Goal: Complete application form: Complete application form

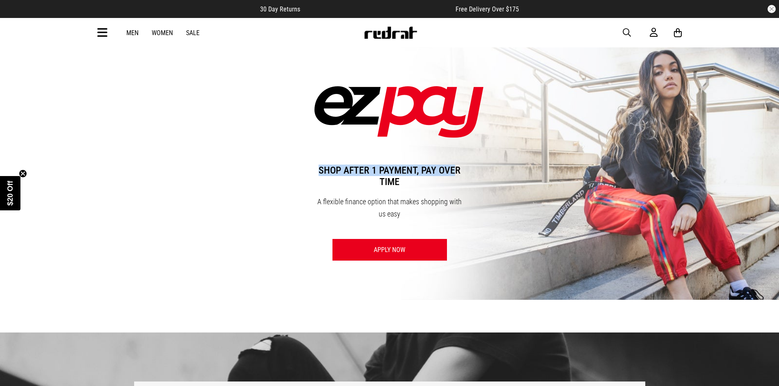
drag, startPoint x: 456, startPoint y: 174, endPoint x: 325, endPoint y: 180, distance: 131.4
click at [320, 169] on span "Shop after 1 payment, pay over time" at bounding box center [389, 176] width 150 height 39
click at [519, 206] on img at bounding box center [389, 173] width 779 height 253
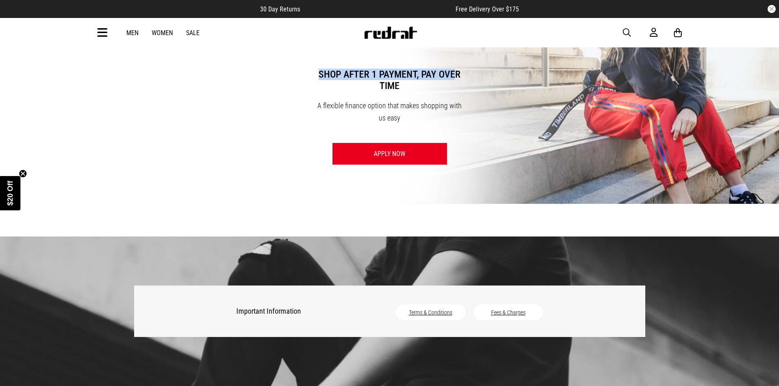
scroll to position [83, 0]
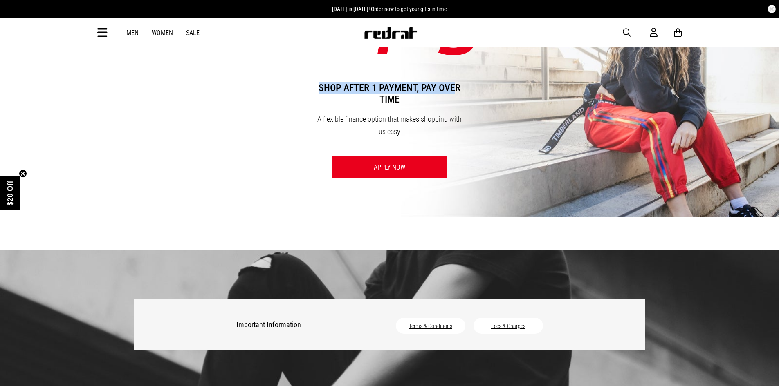
click at [421, 161] on link "Apply Now" at bounding box center [389, 168] width 114 height 22
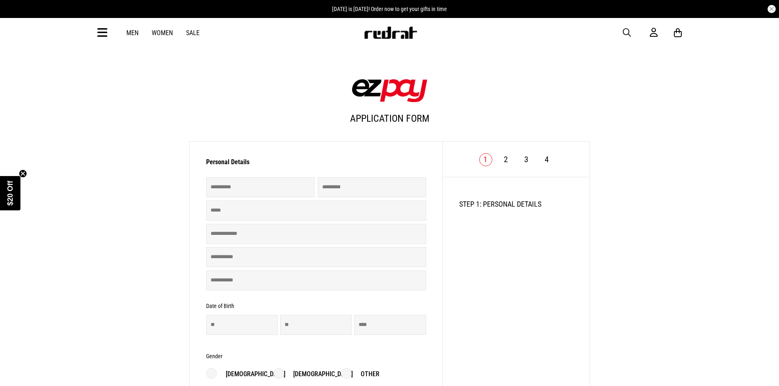
drag, startPoint x: 63, startPoint y: 235, endPoint x: 307, endPoint y: 81, distance: 288.3
click at [307, 81] on div "Application Form" at bounding box center [389, 92] width 401 height 91
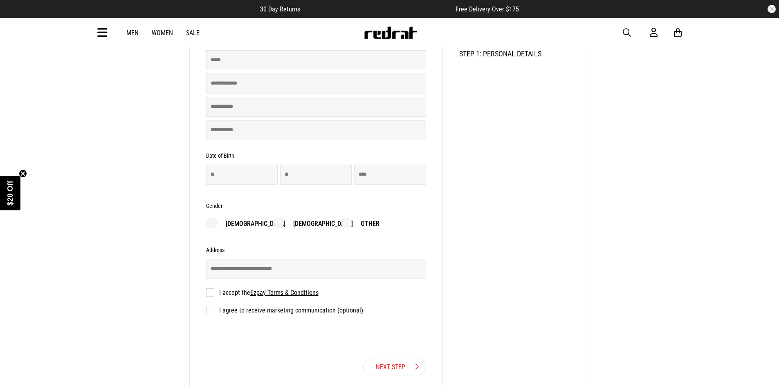
scroll to position [114, 0]
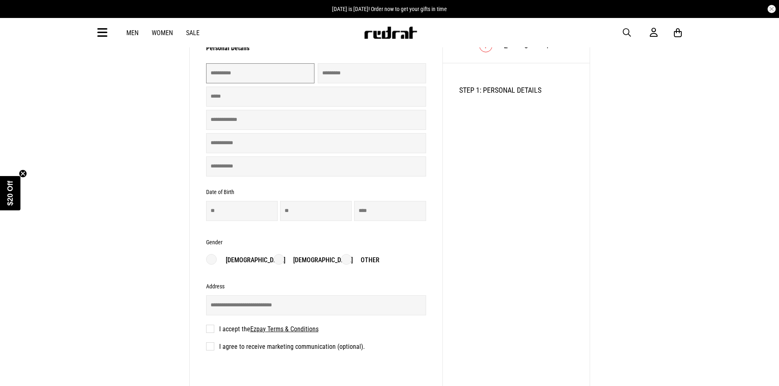
click at [238, 83] on input "text" at bounding box center [260, 73] width 108 height 20
type input "*****"
type input "*"
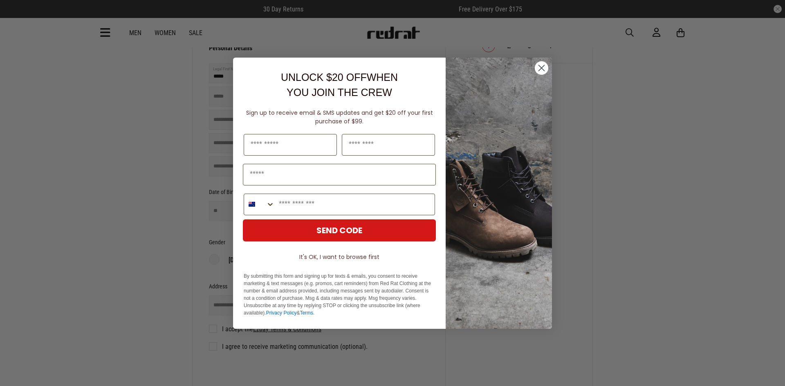
type input "*****"
click at [544, 70] on circle "Close dialog" at bounding box center [541, 67] width 13 height 13
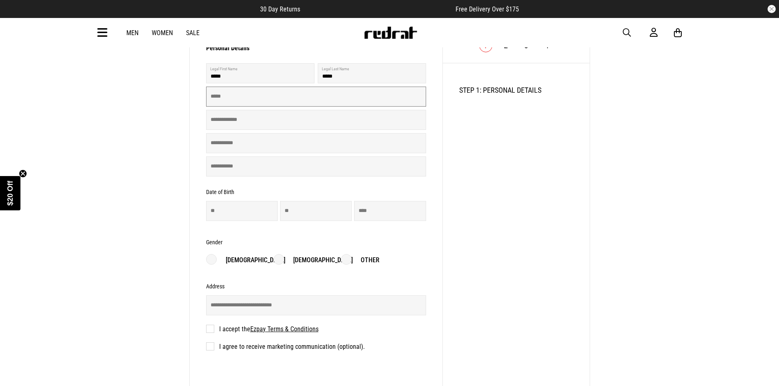
click at [255, 101] on input "text" at bounding box center [316, 97] width 220 height 20
type input "**********"
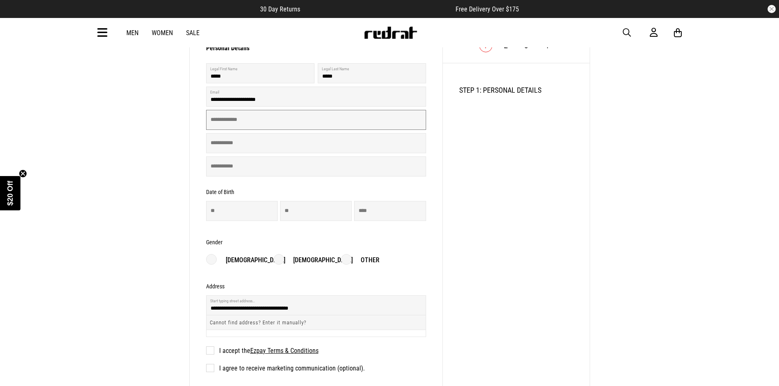
click at [238, 129] on input "text" at bounding box center [316, 120] width 220 height 20
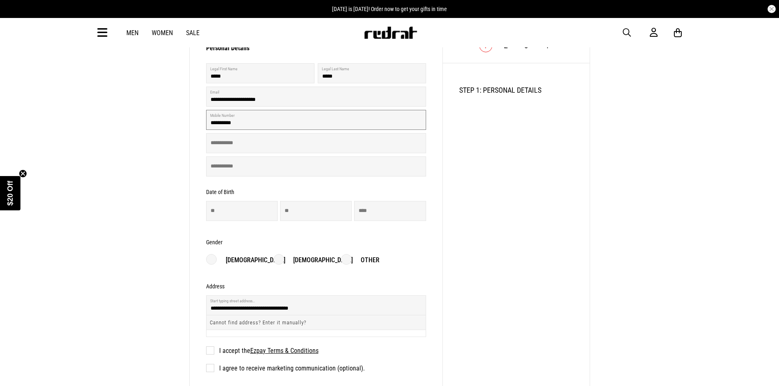
type input "**********"
type input "**"
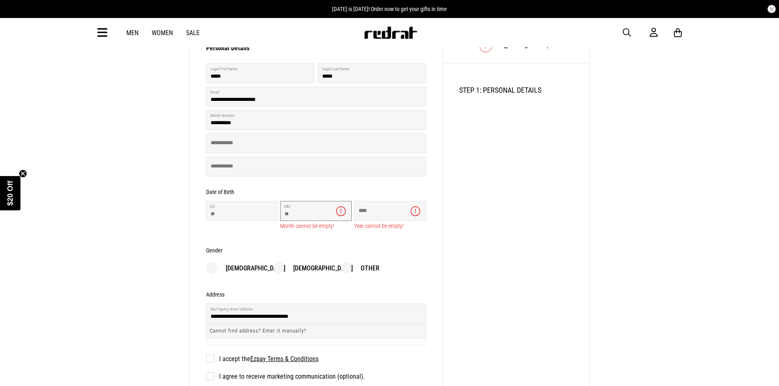
type input "**"
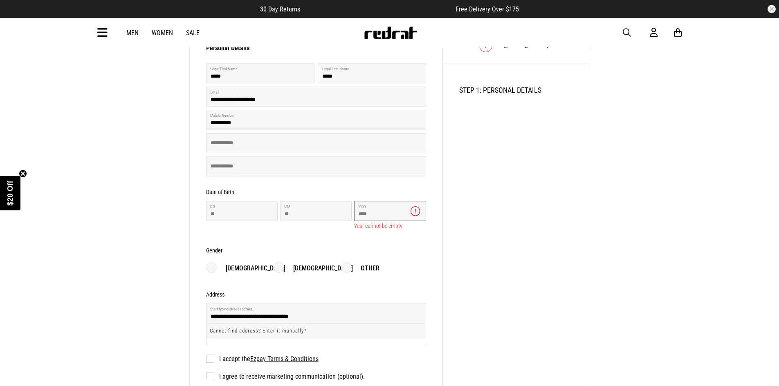
type input "****"
click at [570, 238] on div "1 2 3 4 STEP 1: PERSONAL DETAILS 1/4" at bounding box center [516, 225] width 147 height 394
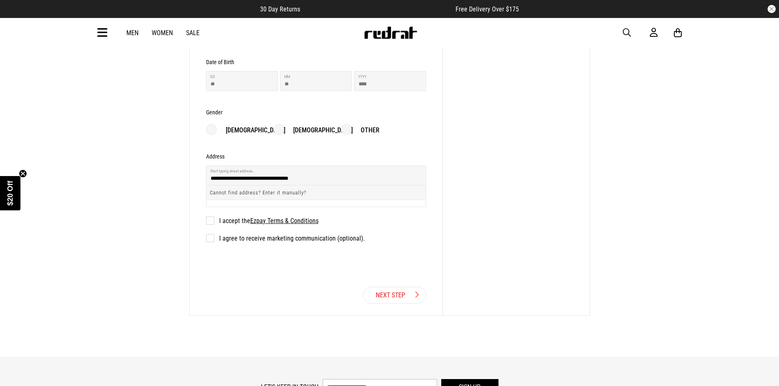
scroll to position [263, 0]
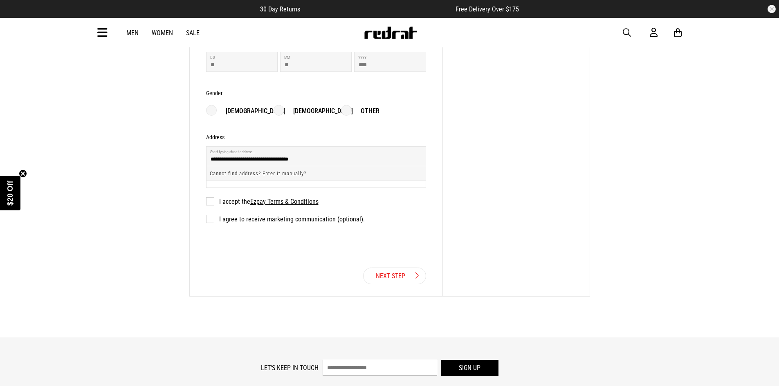
click at [209, 204] on label "I accept the Ezpay Terms & Conditions" at bounding box center [262, 202] width 112 height 8
click at [388, 281] on link "Next Step" at bounding box center [394, 276] width 63 height 17
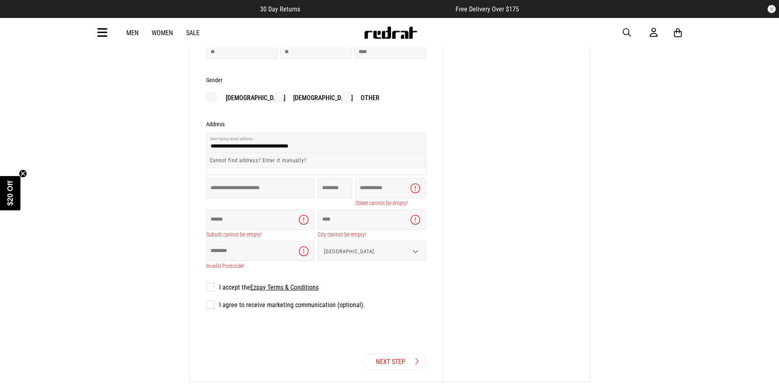
scroll to position [281, 0]
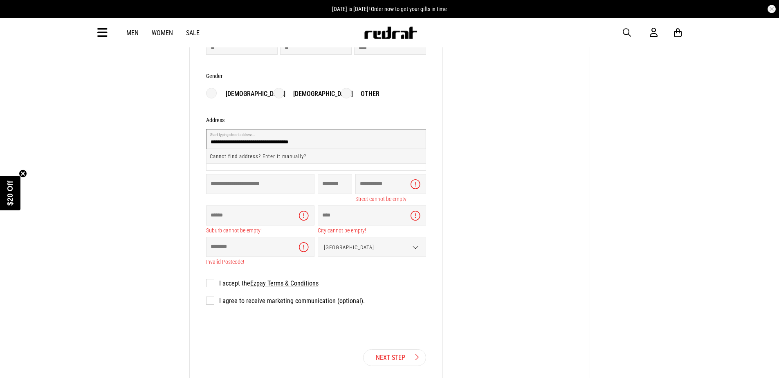
click at [263, 142] on input "**********" at bounding box center [316, 139] width 220 height 20
click at [226, 186] on input "text" at bounding box center [260, 184] width 108 height 20
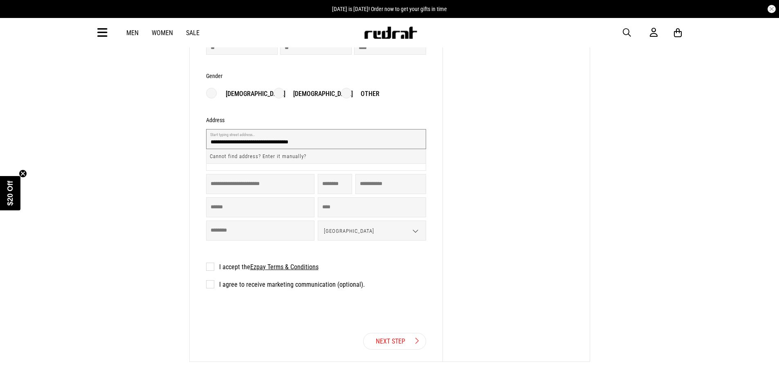
click at [246, 143] on input "**********" at bounding box center [316, 139] width 220 height 20
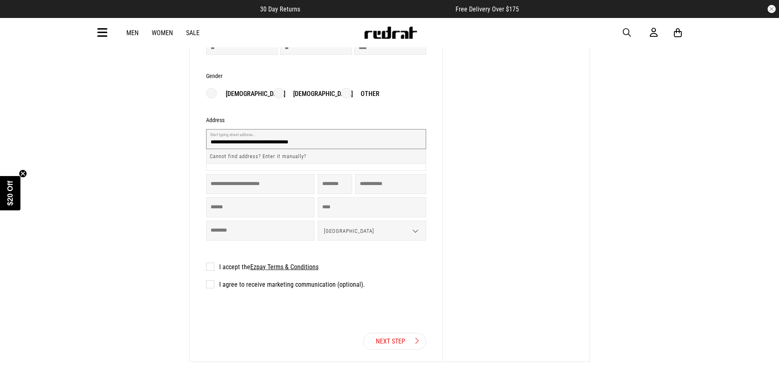
click at [247, 144] on input "**********" at bounding box center [316, 139] width 220 height 20
type input "**********"
click at [276, 189] on input "text" at bounding box center [260, 184] width 108 height 20
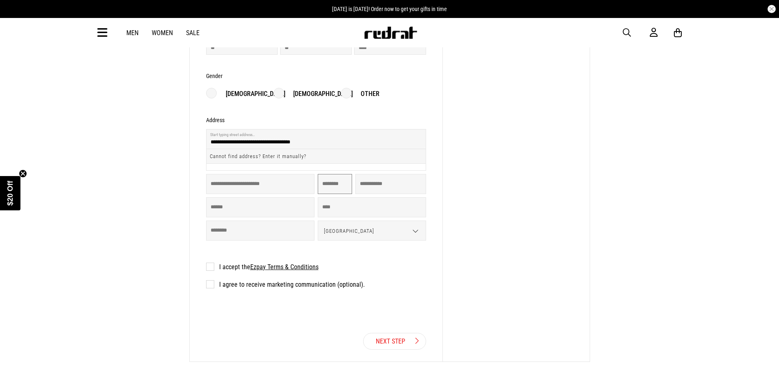
click at [341, 187] on input "tel" at bounding box center [335, 184] width 34 height 20
type input "**"
drag, startPoint x: 368, startPoint y: 189, endPoint x: 379, endPoint y: 197, distance: 13.5
click at [368, 189] on input "text" at bounding box center [390, 184] width 71 height 20
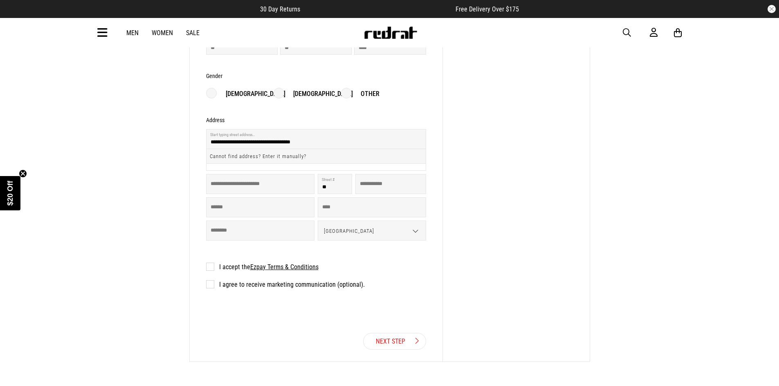
click at [507, 251] on div "1 2 3 4 STEP 1: PERSONAL DETAILS 1/4" at bounding box center [516, 95] width 147 height 468
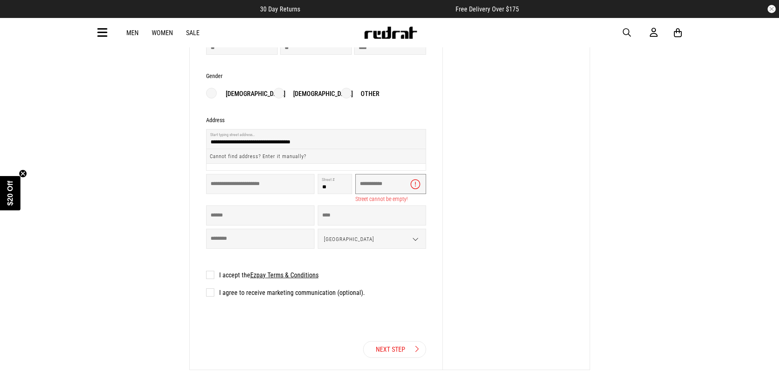
click at [366, 185] on input "text" at bounding box center [390, 184] width 71 height 20
type input "**********"
type input "********"
type input "****"
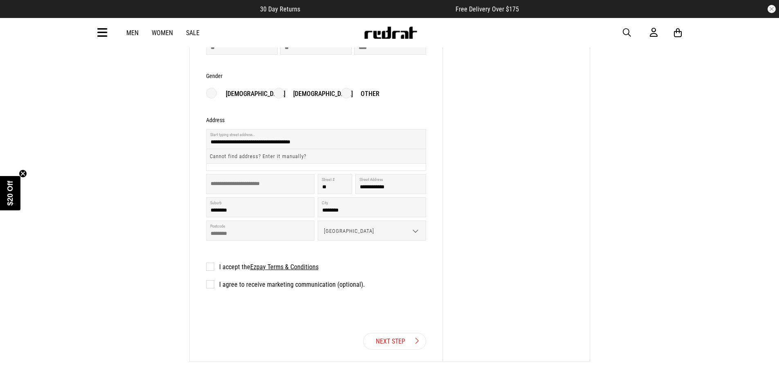
click at [529, 251] on div "1 2 3 4 STEP 1: PERSONAL DETAILS 1/4" at bounding box center [516, 95] width 147 height 468
drag, startPoint x: 397, startPoint y: 345, endPoint x: 464, endPoint y: 340, distance: 67.7
click at [397, 345] on link "Next Step" at bounding box center [394, 341] width 63 height 17
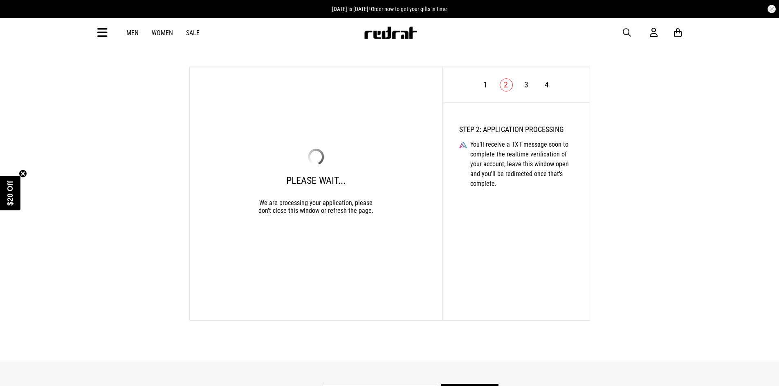
scroll to position [0, 0]
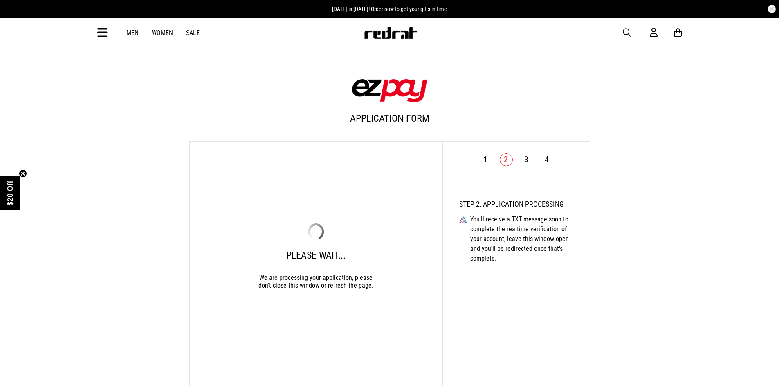
click at [345, 278] on div "We are processing your application, please don't close this window or refresh t…" at bounding box center [316, 276] width 123 height 27
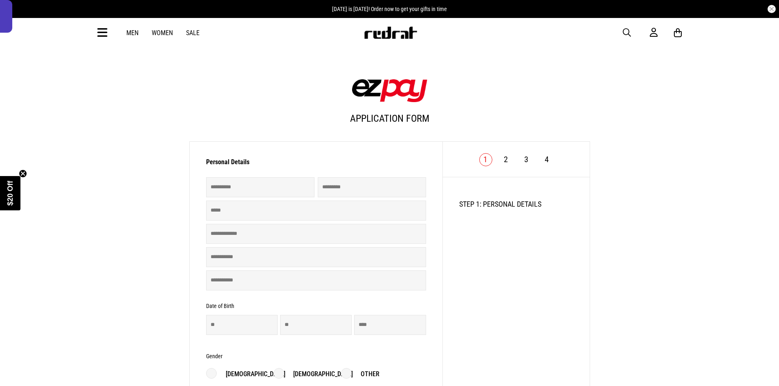
click at [464, 324] on div "1 2 3 4 STEP 1: PERSONAL DETAILS 1/4" at bounding box center [516, 324] width 147 height 364
click at [686, 290] on main "Application Form Personal Details Invalid First Name Invalid Last Name Invalid …" at bounding box center [389, 269] width 779 height 539
drag, startPoint x: 686, startPoint y: 290, endPoint x: 678, endPoint y: 326, distance: 36.1
click at [678, 326] on main "Application Form Personal Details Invalid First Name Invalid Last Name Invalid …" at bounding box center [389, 269] width 779 height 539
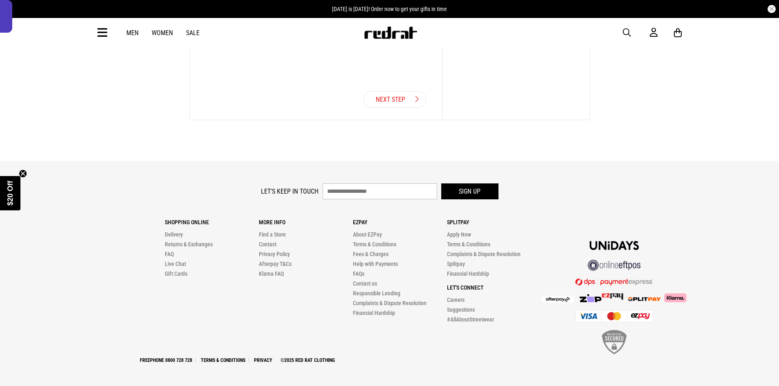
scroll to position [421, 0]
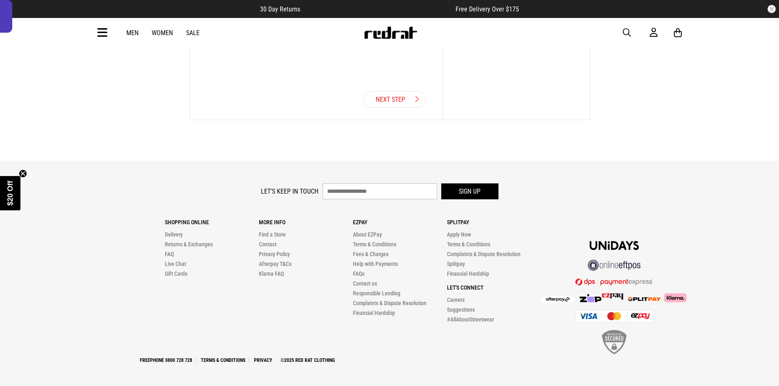
click at [693, 347] on footer "Let's keep in touch Sign up Shopping Online Delivery Returns & Exchanges FAQ Li…" at bounding box center [389, 273] width 779 height 225
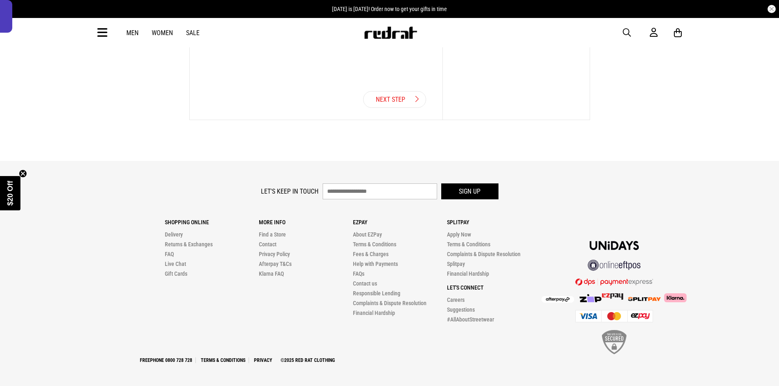
click at [632, 246] on img at bounding box center [614, 245] width 49 height 9
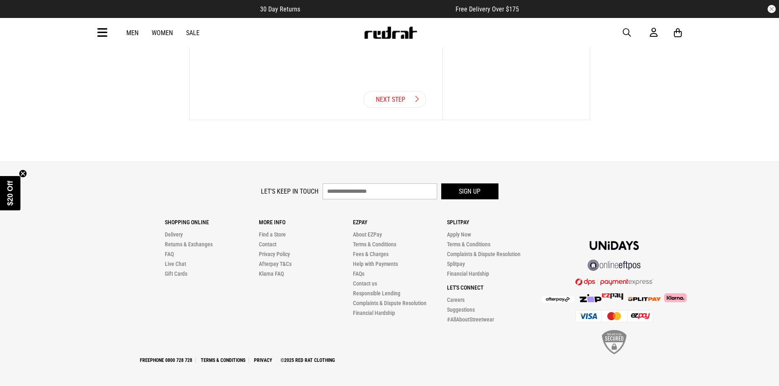
click at [654, 298] on img at bounding box center [644, 299] width 33 height 4
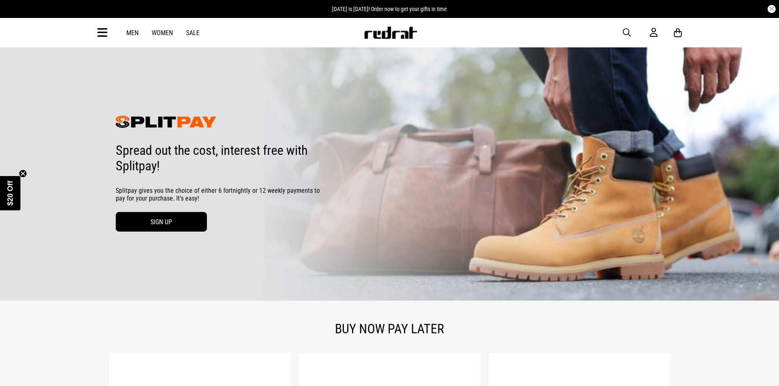
click at [174, 227] on link "SIGN UP" at bounding box center [161, 222] width 91 height 20
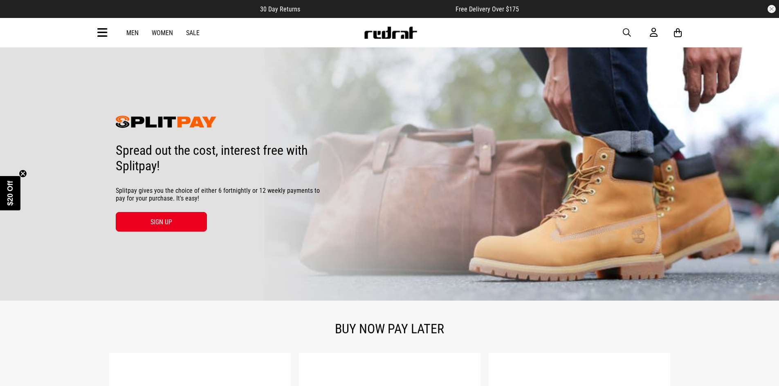
drag, startPoint x: 326, startPoint y: 194, endPoint x: 293, endPoint y: 223, distance: 44.3
click at [326, 194] on img at bounding box center [389, 174] width 779 height 254
drag, startPoint x: 302, startPoint y: 194, endPoint x: 317, endPoint y: 194, distance: 14.3
click at [317, 194] on span "Splitpay gives you the choice of either 6 fortnightly or 12 weekly payments to …" at bounding box center [218, 195] width 204 height 16
click at [370, 193] on img at bounding box center [389, 174] width 779 height 254
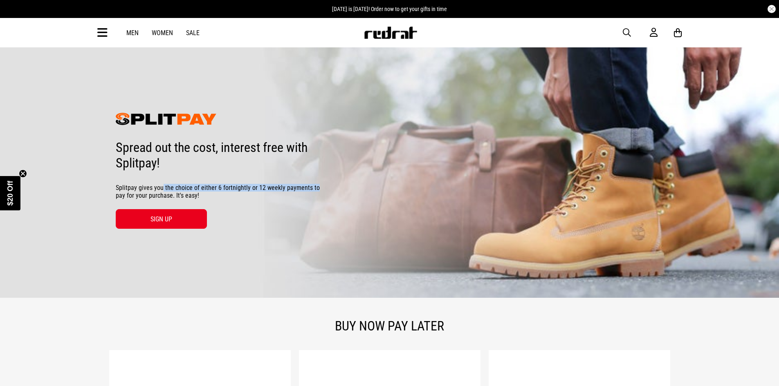
scroll to position [5, 0]
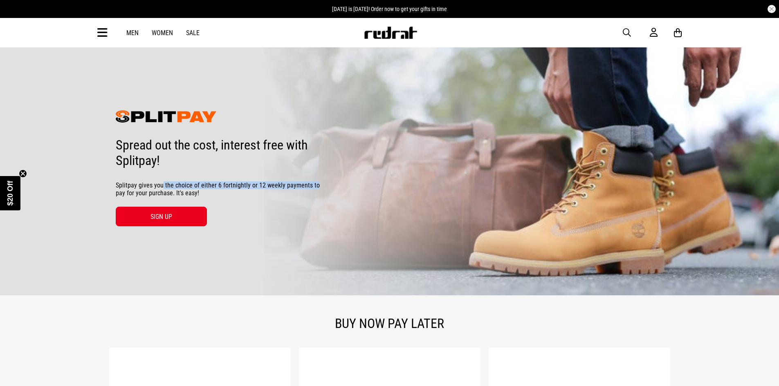
click at [361, 203] on img at bounding box center [389, 168] width 779 height 254
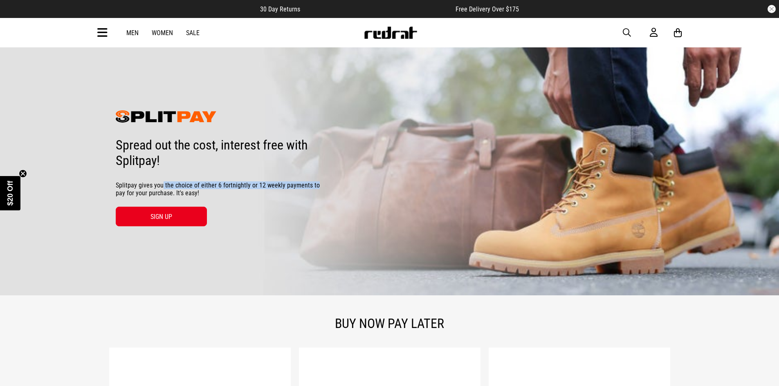
click at [465, 145] on img at bounding box center [389, 168] width 779 height 254
click at [396, 38] on img at bounding box center [391, 33] width 54 height 12
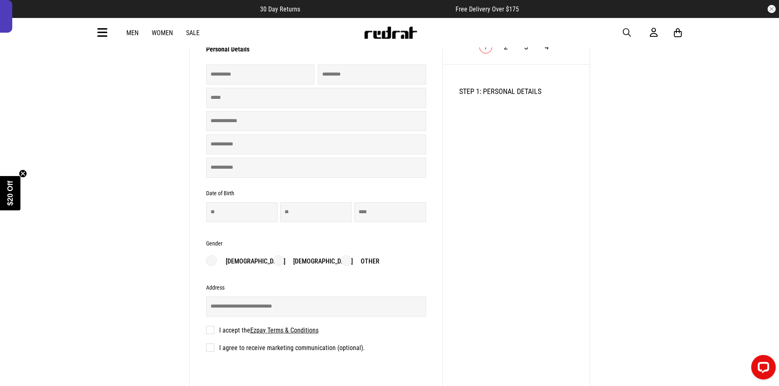
click at [690, 166] on main "Application Form Personal Details Invalid First Name Invalid Last Name Invalid …" at bounding box center [389, 156] width 779 height 539
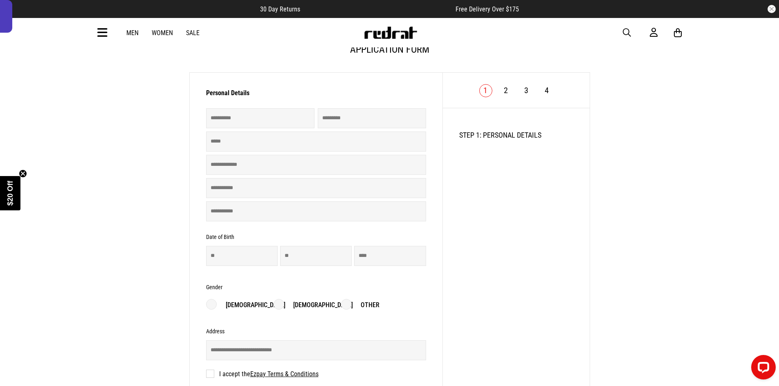
scroll to position [62, 0]
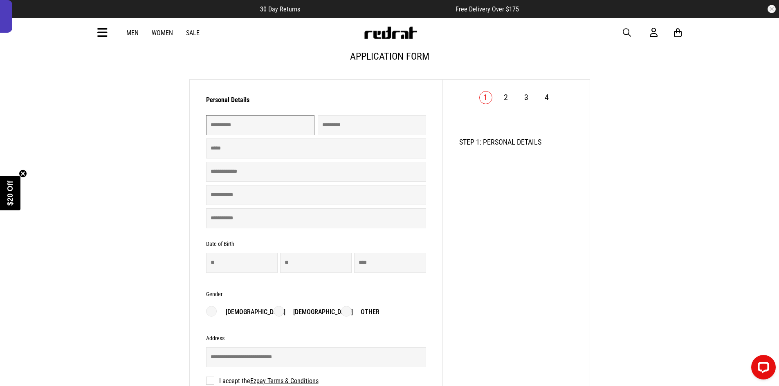
drag, startPoint x: 249, startPoint y: 126, endPoint x: 276, endPoint y: 126, distance: 27.8
click at [249, 126] on input "text" at bounding box center [260, 125] width 108 height 20
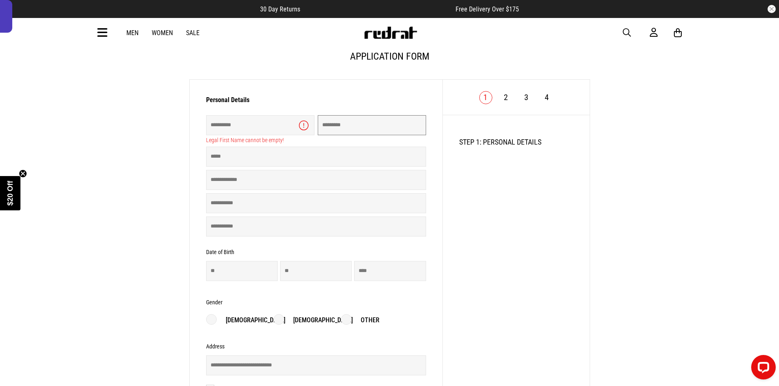
drag, startPoint x: 337, startPoint y: 127, endPoint x: 352, endPoint y: 136, distance: 17.8
click at [337, 127] on input "text" at bounding box center [372, 125] width 108 height 20
click at [656, 217] on main "Application Form Personal Details Legal First Name cannot be empty! Invalid Las…" at bounding box center [389, 211] width 779 height 547
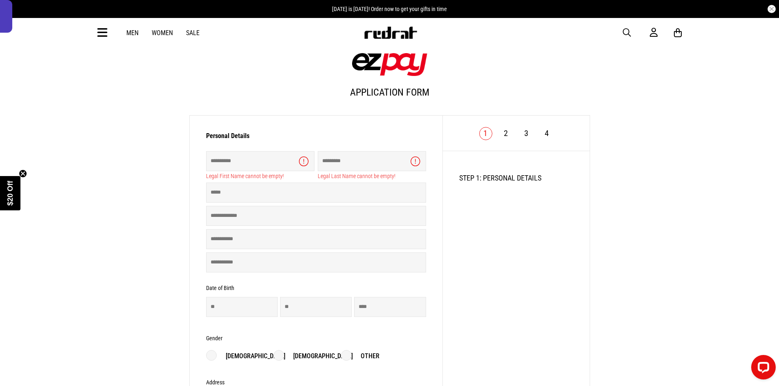
scroll to position [0, 0]
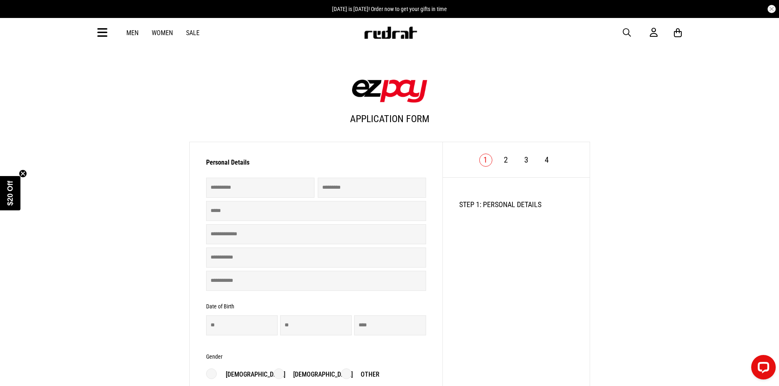
drag, startPoint x: 667, startPoint y: 135, endPoint x: 662, endPoint y: 141, distance: 7.3
click at [667, 135] on main "Application Form Personal Details Invalid First Name Invalid Last Name Invalid …" at bounding box center [389, 269] width 779 height 539
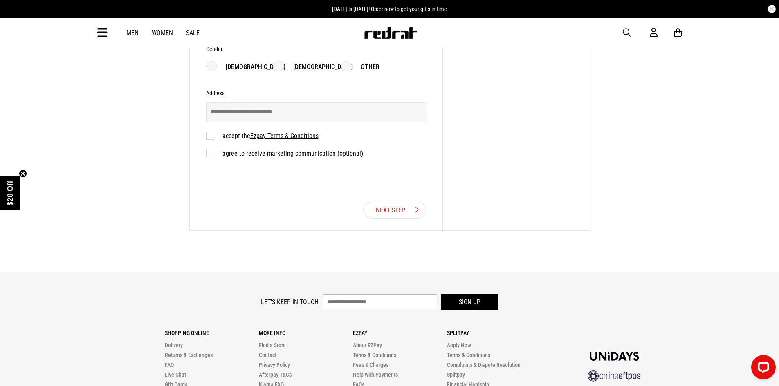
scroll to position [421, 0]
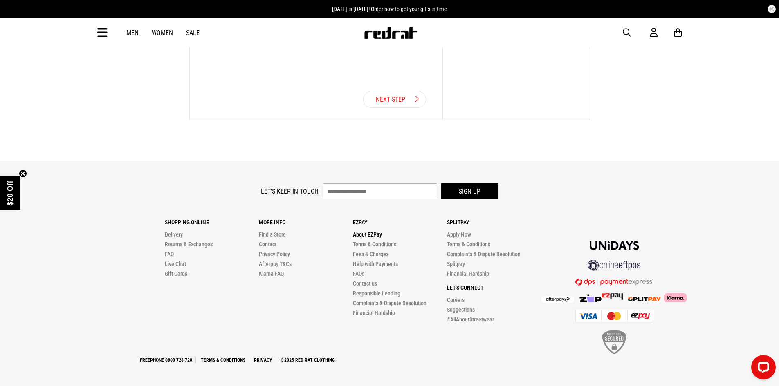
click at [370, 231] on link "About EZPay" at bounding box center [367, 234] width 29 height 7
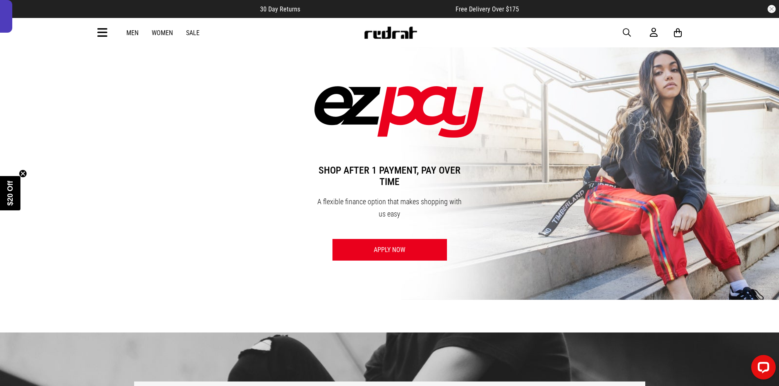
click at [395, 253] on link "Apply Now" at bounding box center [389, 250] width 114 height 22
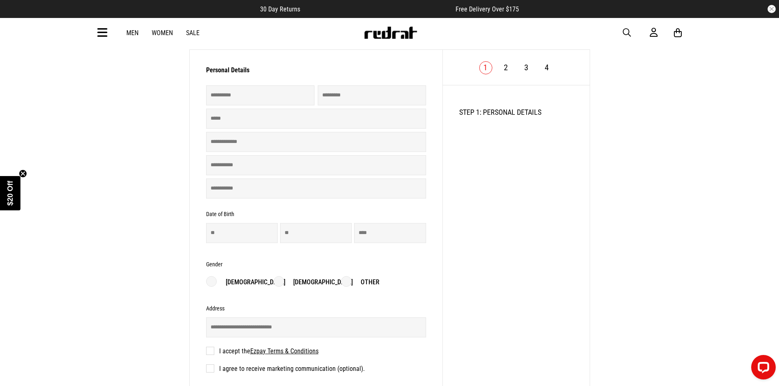
scroll to position [91, 0]
